Goal: Task Accomplishment & Management: Complete application form

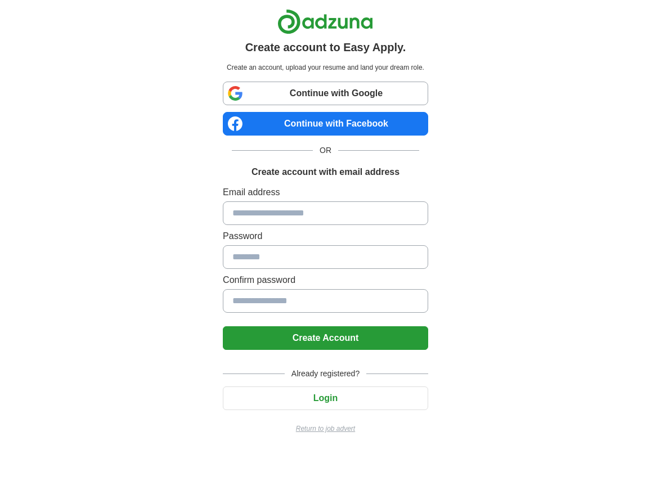
click at [355, 218] on input at bounding box center [325, 213] width 205 height 24
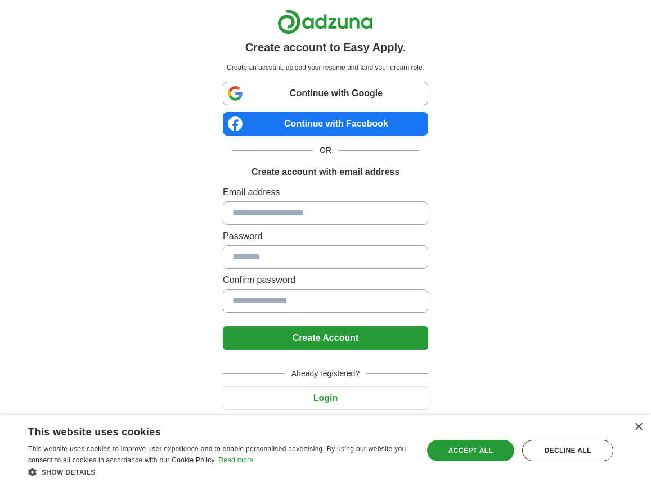
click at [355, 96] on link "Continue with Google" at bounding box center [325, 94] width 205 height 24
